Goal: Information Seeking & Learning: Learn about a topic

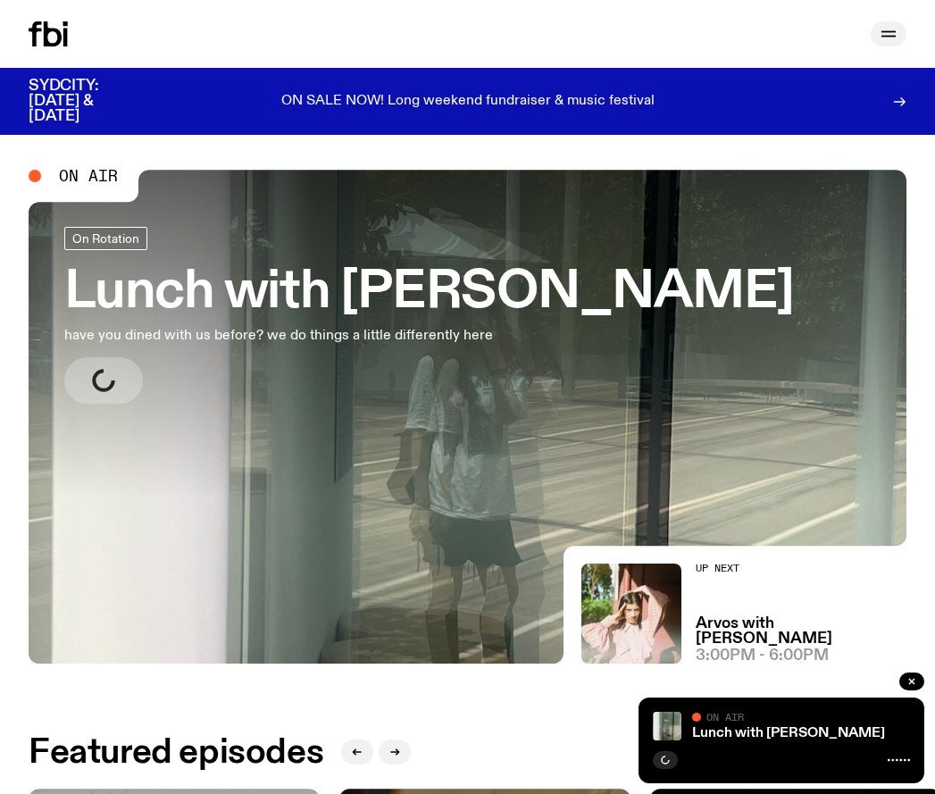
click at [885, 37] on icon "button" at bounding box center [888, 33] width 21 height 21
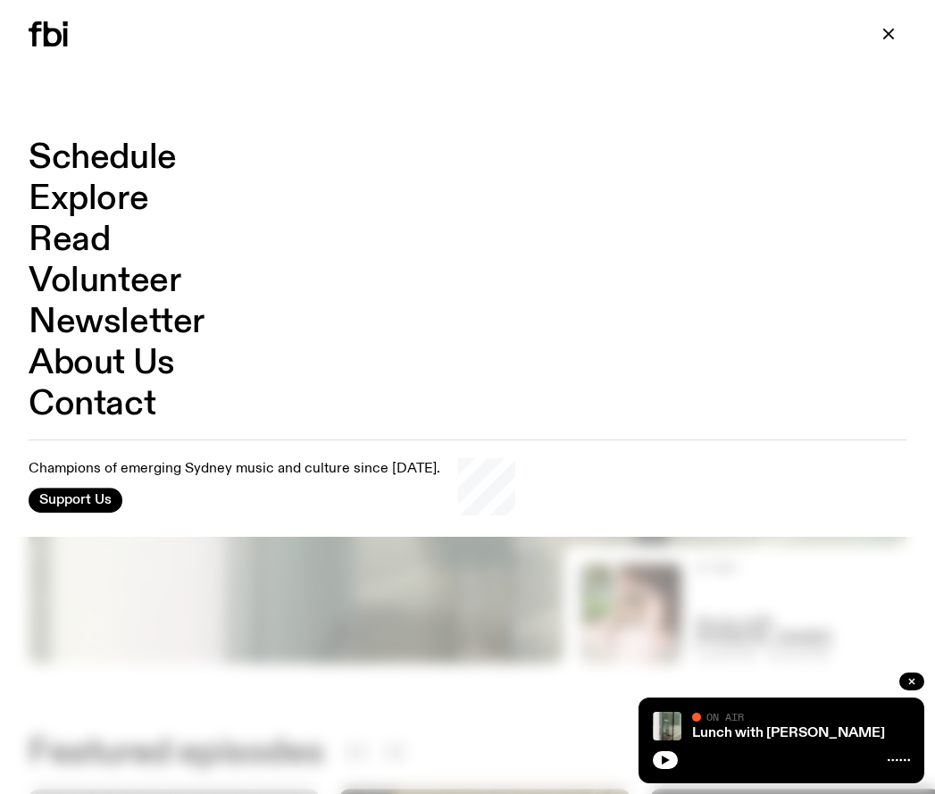
click at [139, 156] on link "Schedule" at bounding box center [103, 158] width 148 height 34
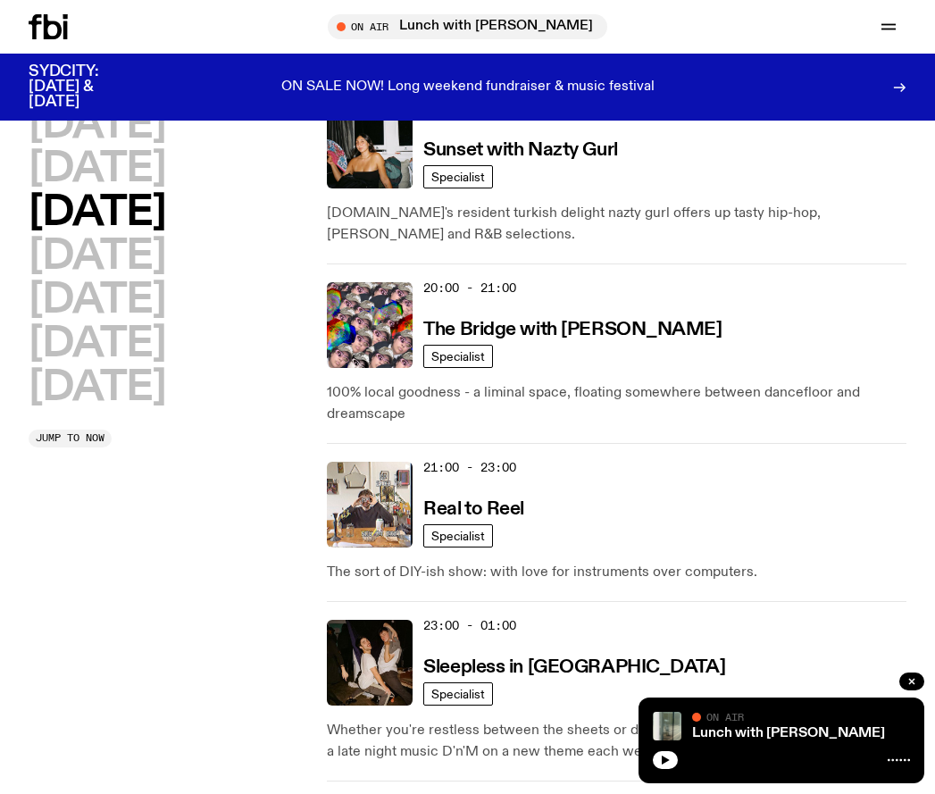
scroll to position [1070, 0]
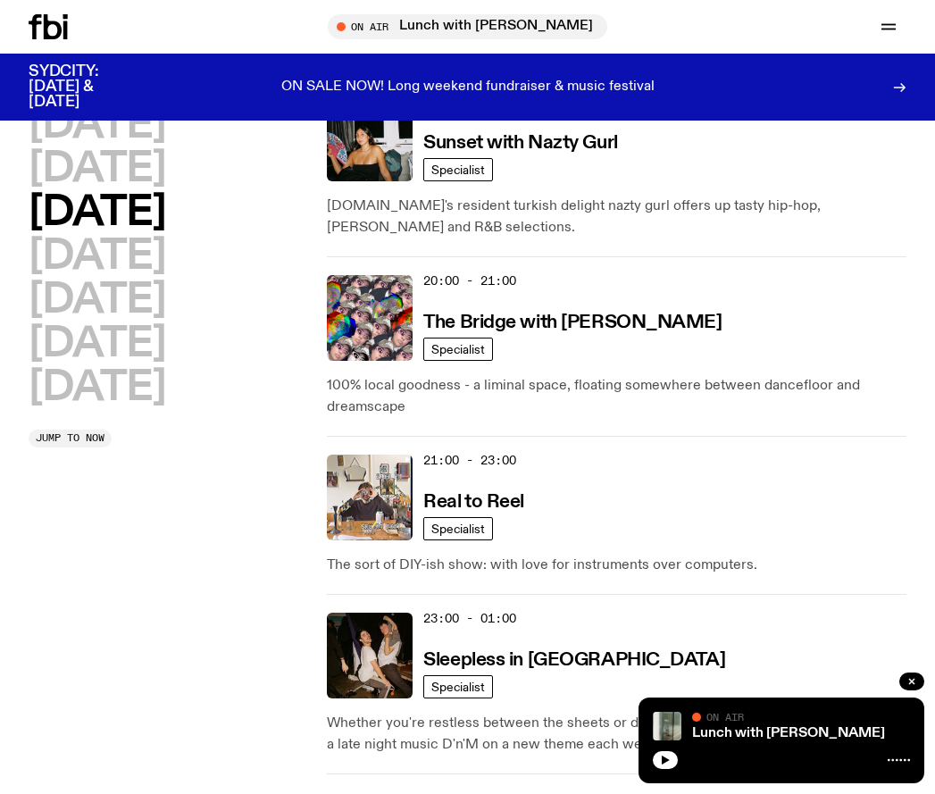
click at [517, 493] on h3 "Real to Reel" at bounding box center [473, 502] width 101 height 19
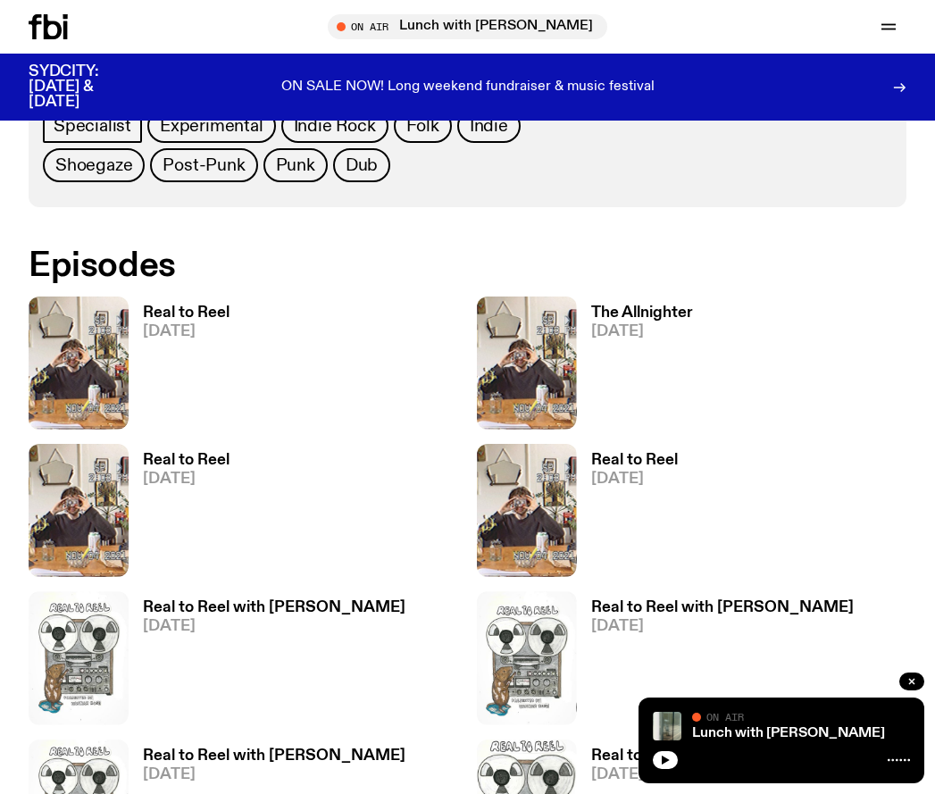
scroll to position [859, 0]
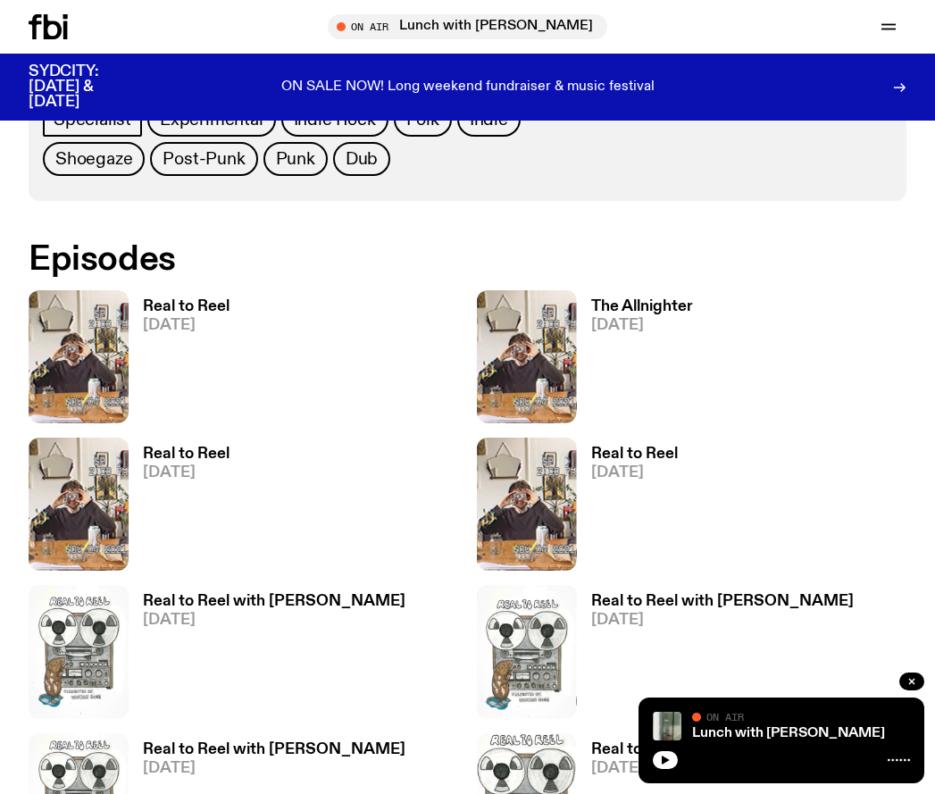
click at [183, 299] on h3 "Real to Reel" at bounding box center [186, 306] width 87 height 15
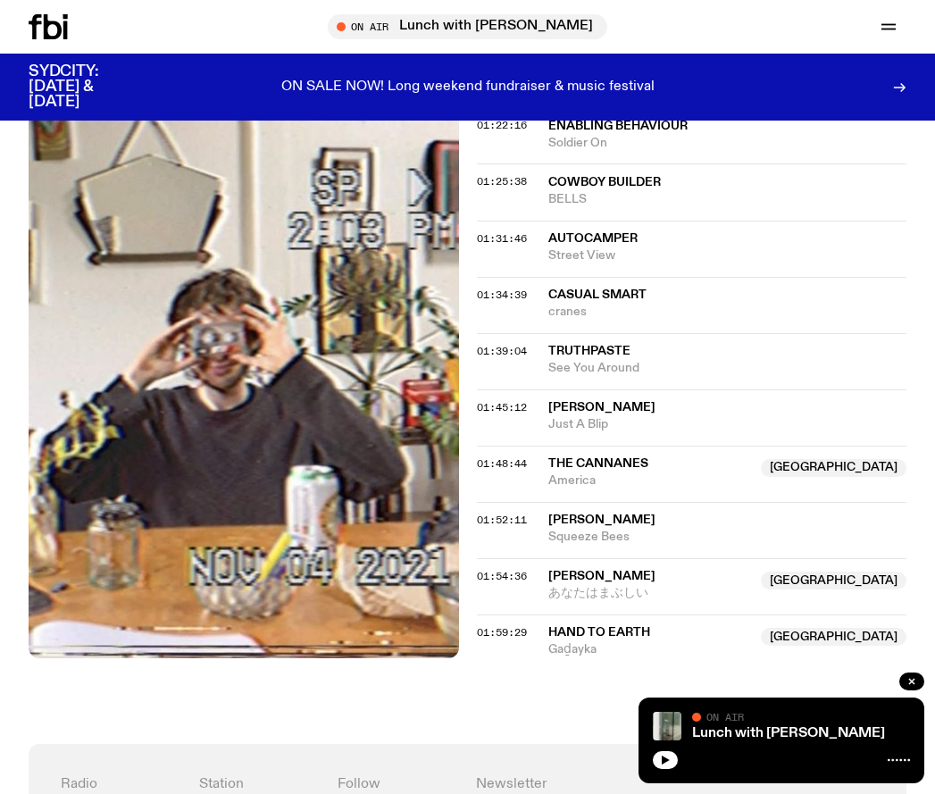
scroll to position [1723, 0]
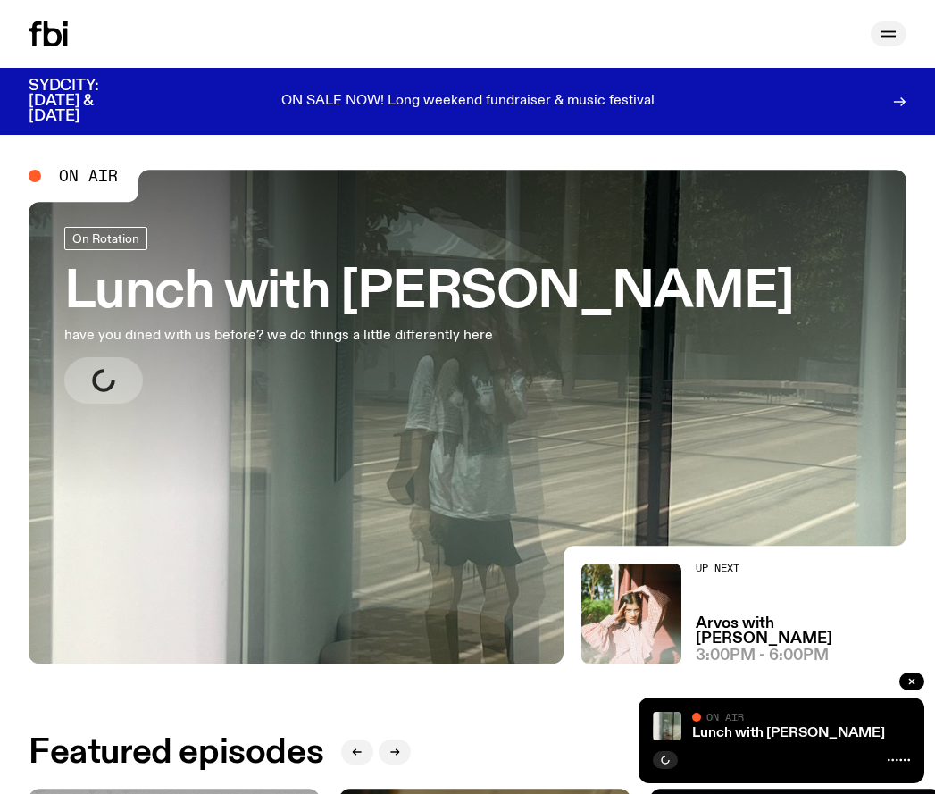
click at [893, 37] on icon "button" at bounding box center [889, 37] width 14 height 0
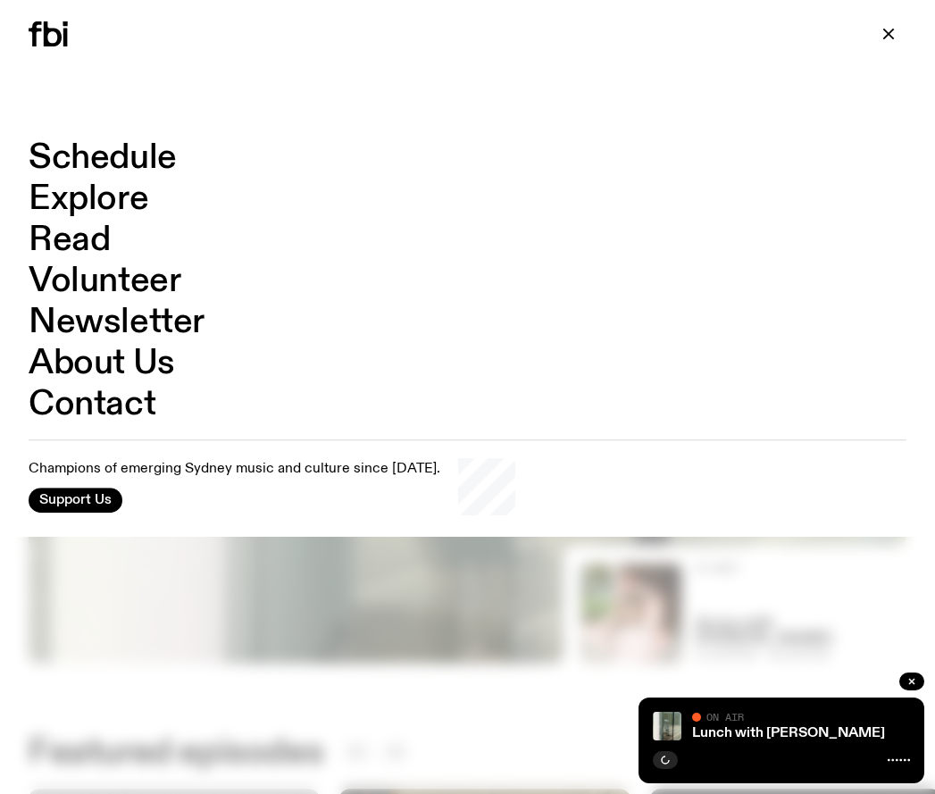
click at [94, 237] on link "Read" at bounding box center [69, 240] width 81 height 34
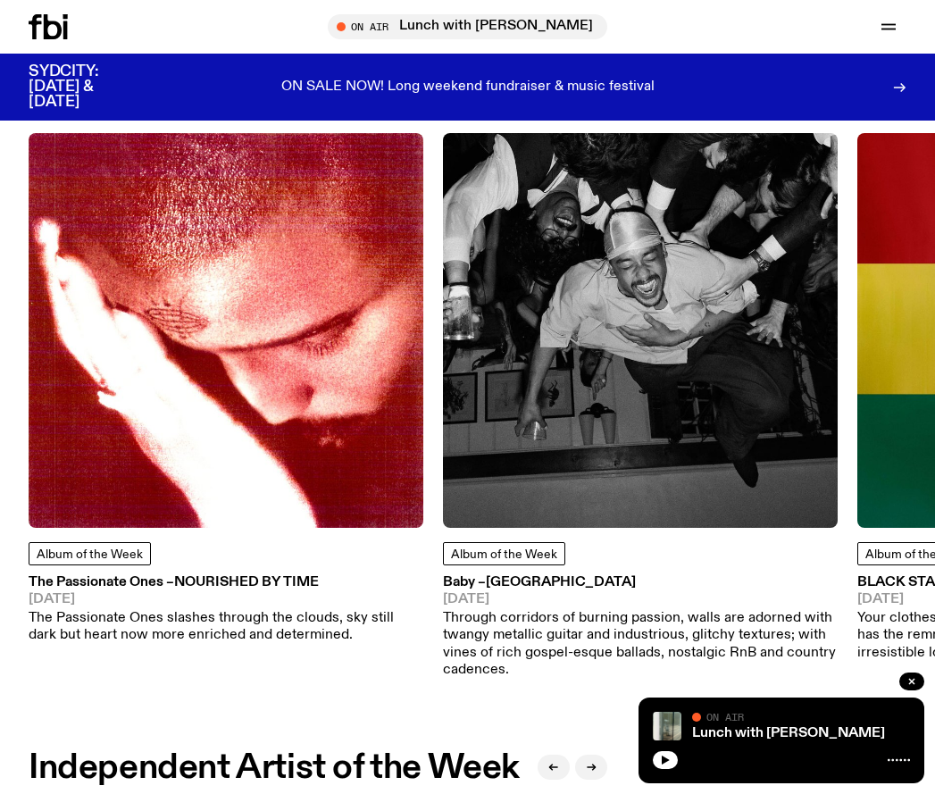
scroll to position [760, 0]
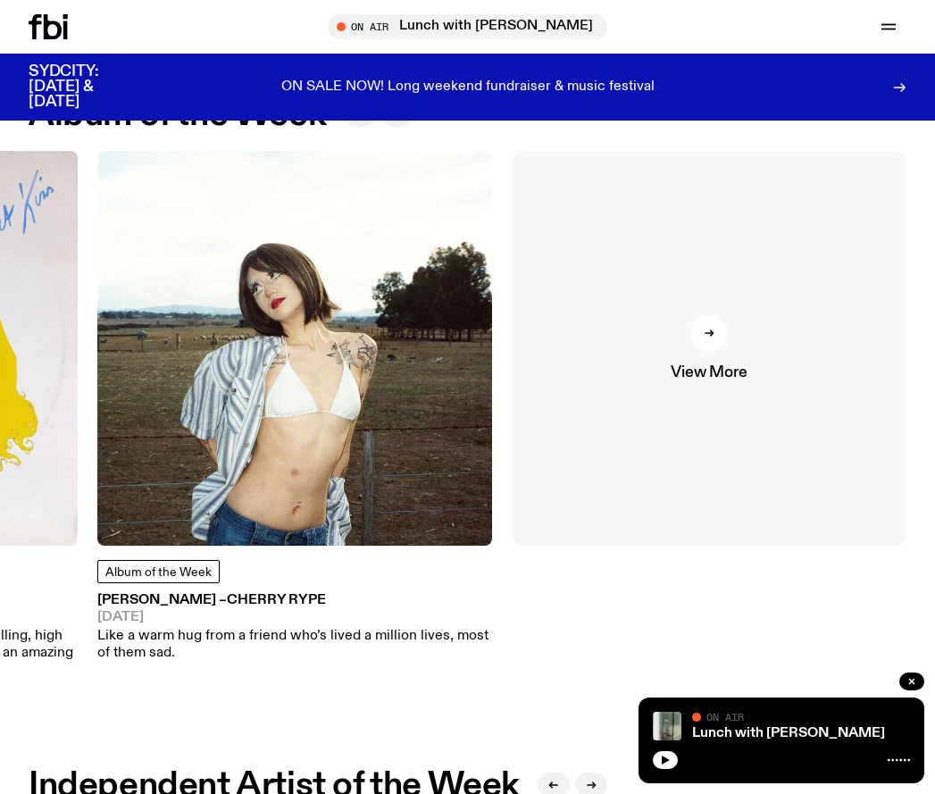
click at [720, 333] on div at bounding box center [710, 333] width 36 height 36
